Goal: Contribute content

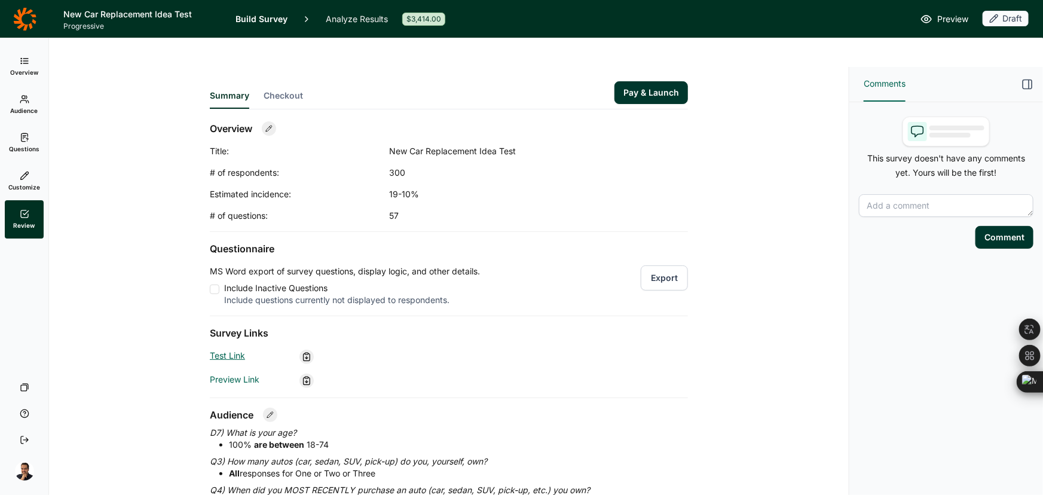
click at [227, 350] on link "Test Link" at bounding box center [227, 355] width 35 height 10
click at [30, 140] on link "Questions" at bounding box center [24, 143] width 39 height 38
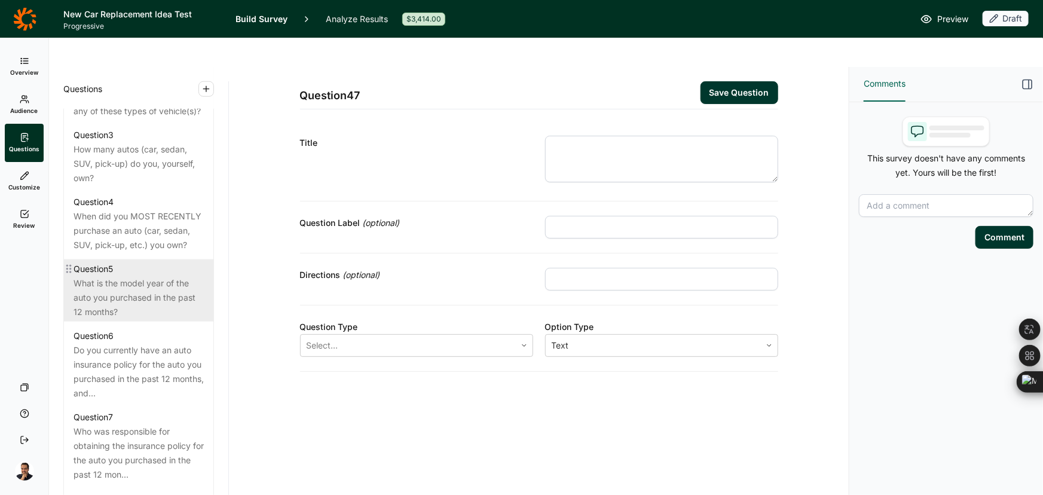
scroll to position [652, 0]
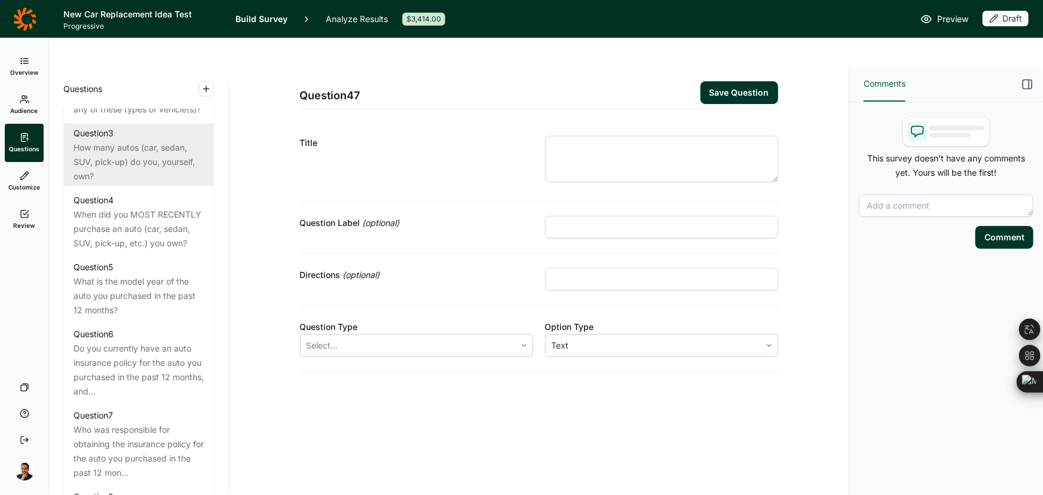
click at [122, 164] on div "How many autos (car, sedan, SUV, pick-up) do you, yourself, own?" at bounding box center [139, 161] width 130 height 43
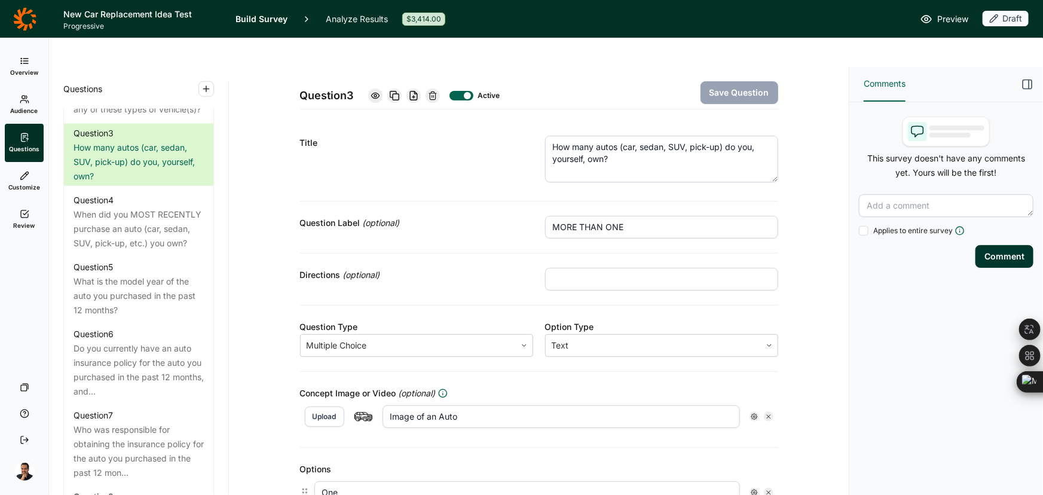
scroll to position [520, 0]
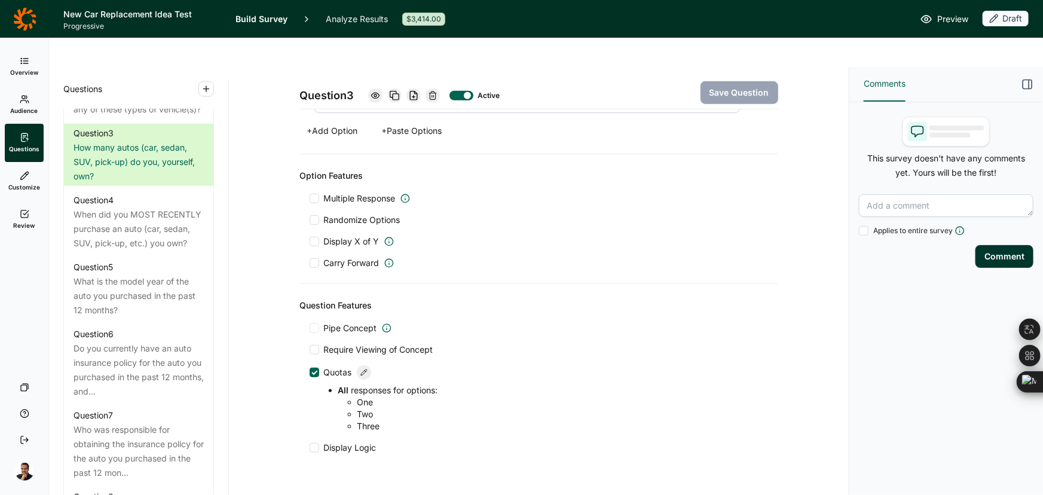
click at [361, 369] on use at bounding box center [364, 372] width 6 height 6
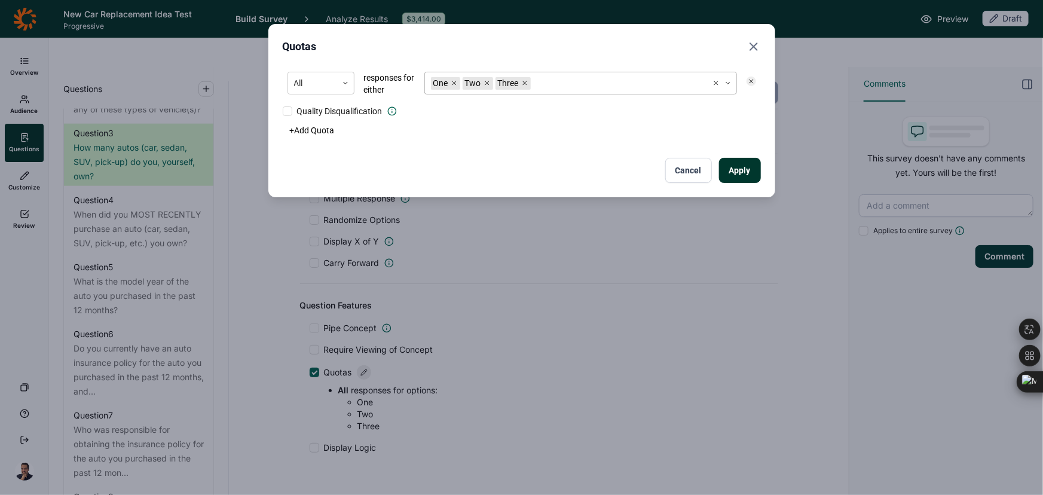
click at [564, 78] on div at bounding box center [617, 83] width 169 height 15
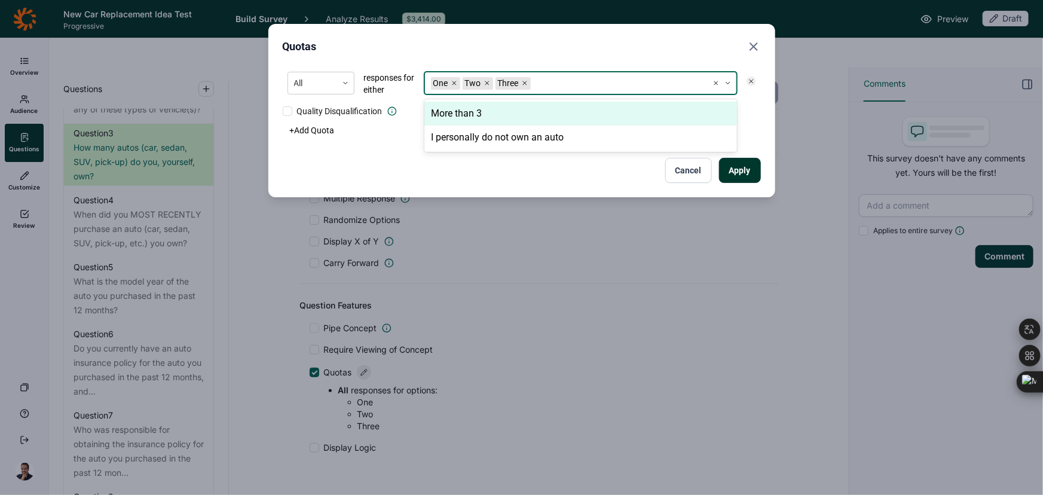
click at [527, 121] on div "More than 3" at bounding box center [580, 114] width 313 height 24
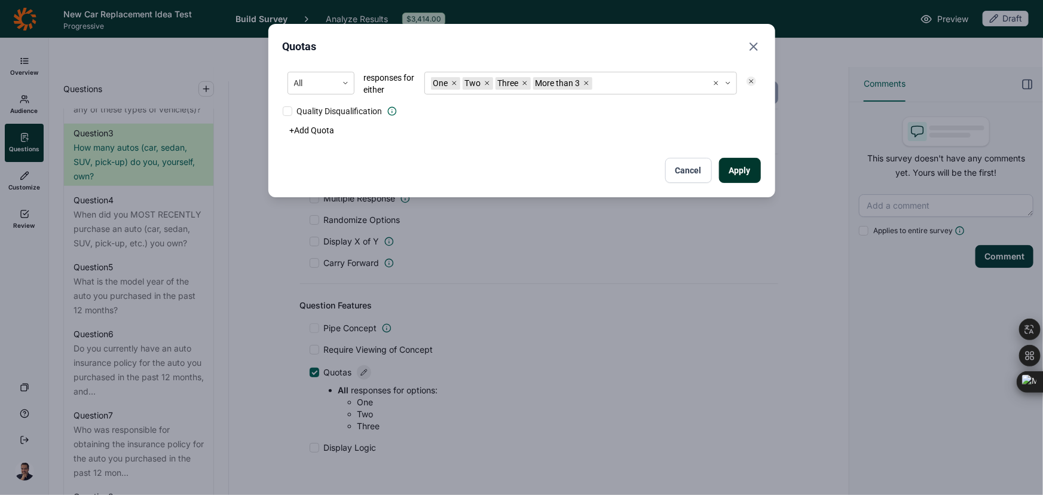
click at [738, 170] on button "Apply" at bounding box center [740, 170] width 42 height 25
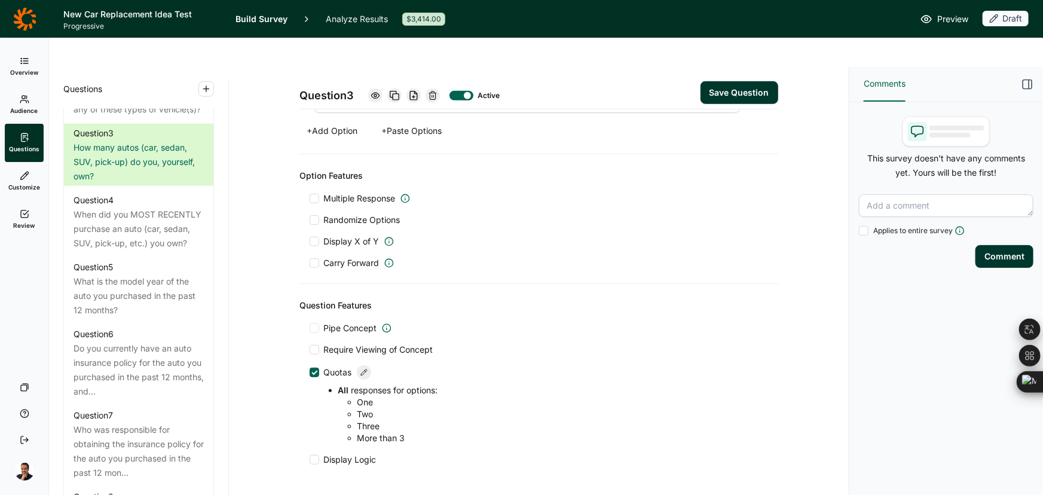
drag, startPoint x: 727, startPoint y: 71, endPoint x: 720, endPoint y: 76, distance: 9.0
click at [725, 81] on button "Save Question" at bounding box center [740, 92] width 78 height 23
